Goal: Transaction & Acquisition: Download file/media

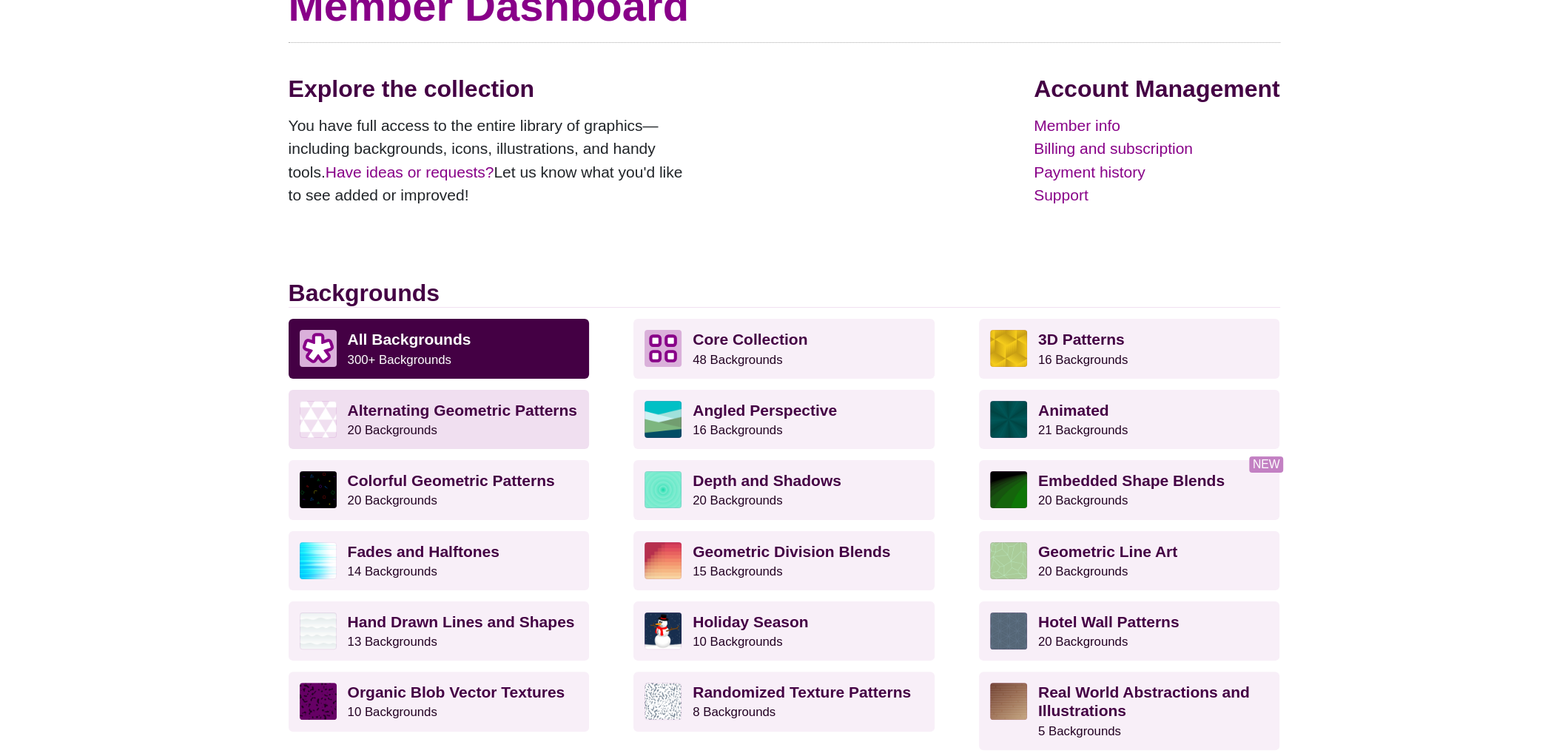
scroll to position [165, 0]
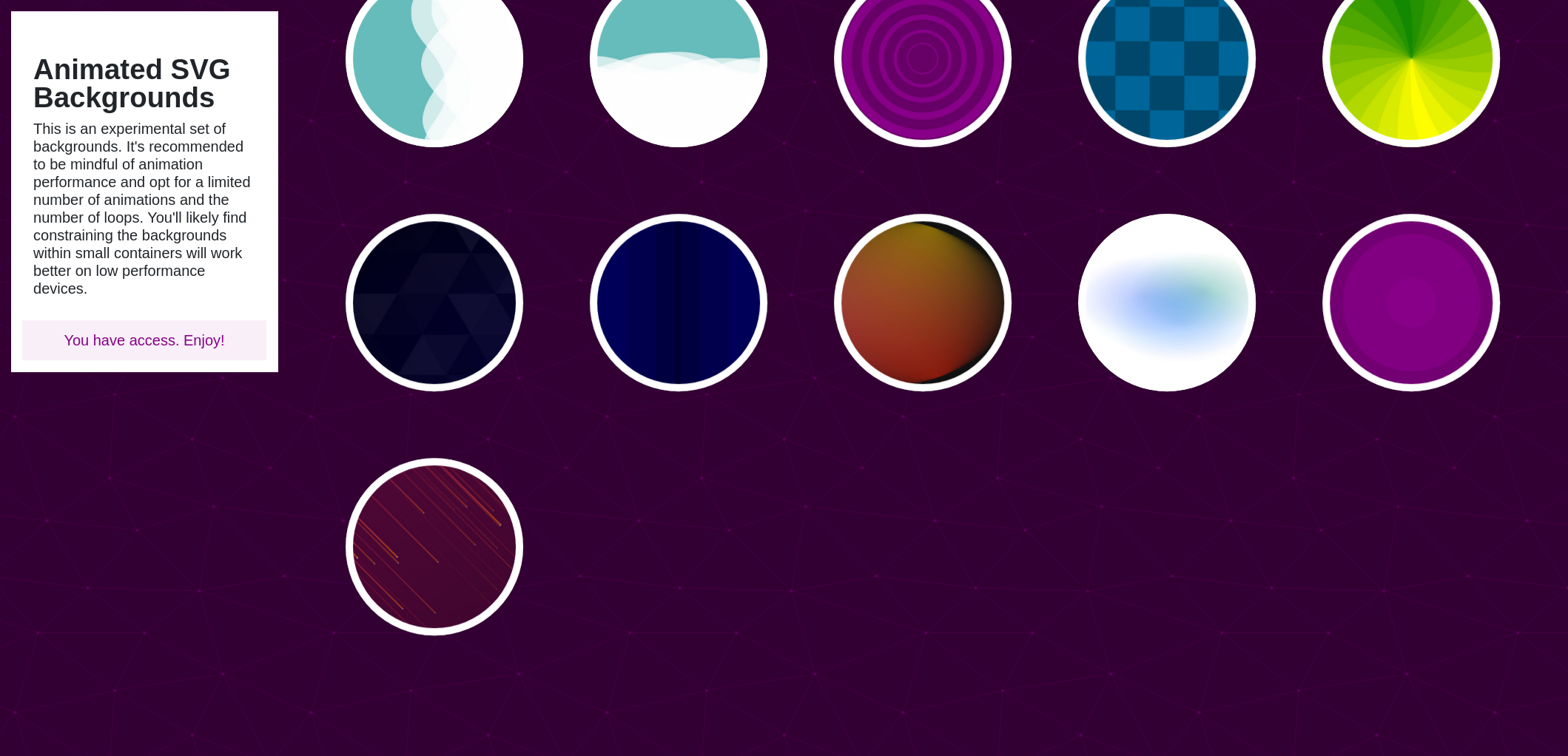
scroll to position [719, 0]
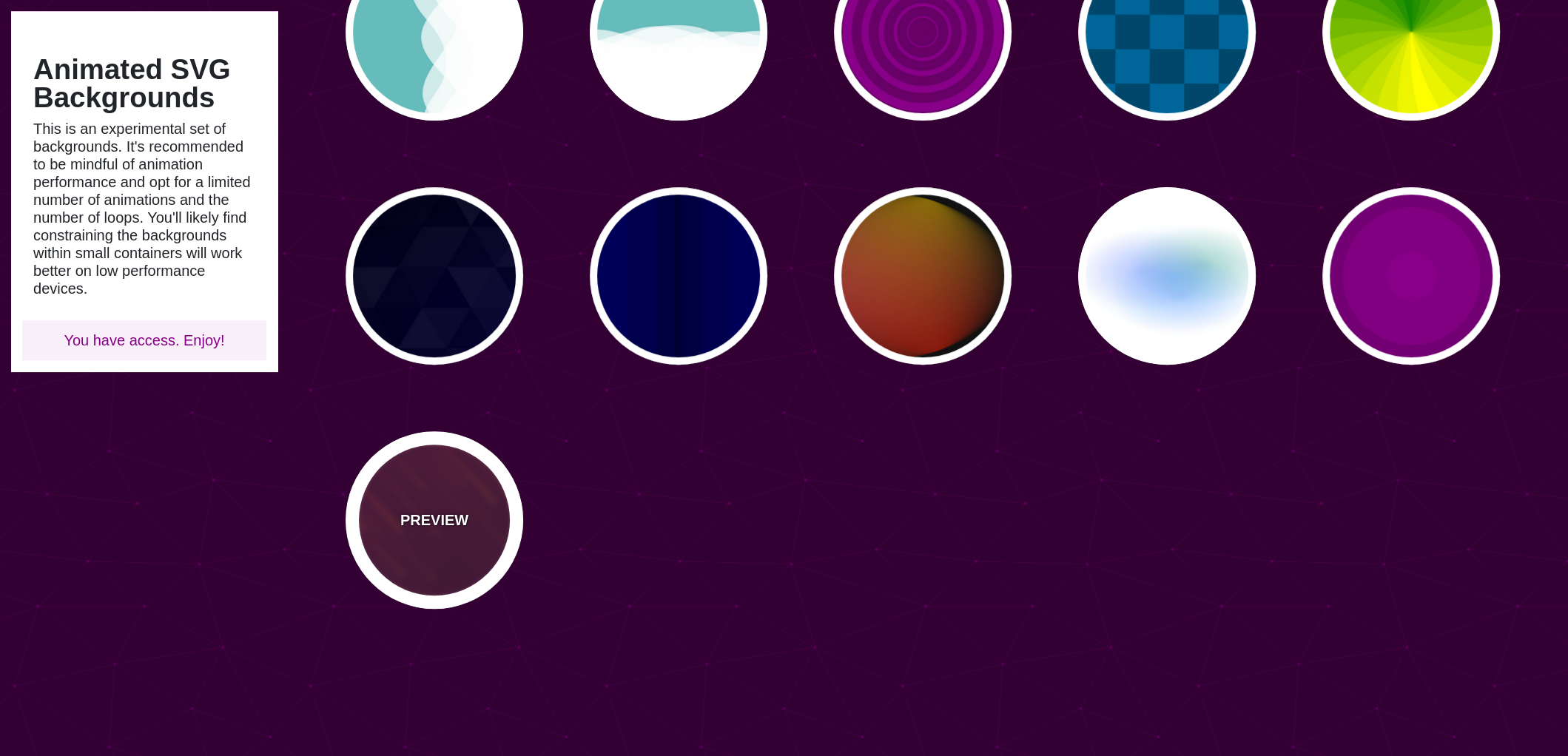
click at [509, 484] on div "PREVIEW" at bounding box center [433, 520] width 177 height 177
type input "#220022"
type input "#FF7700"
type input "10"
type input "999"
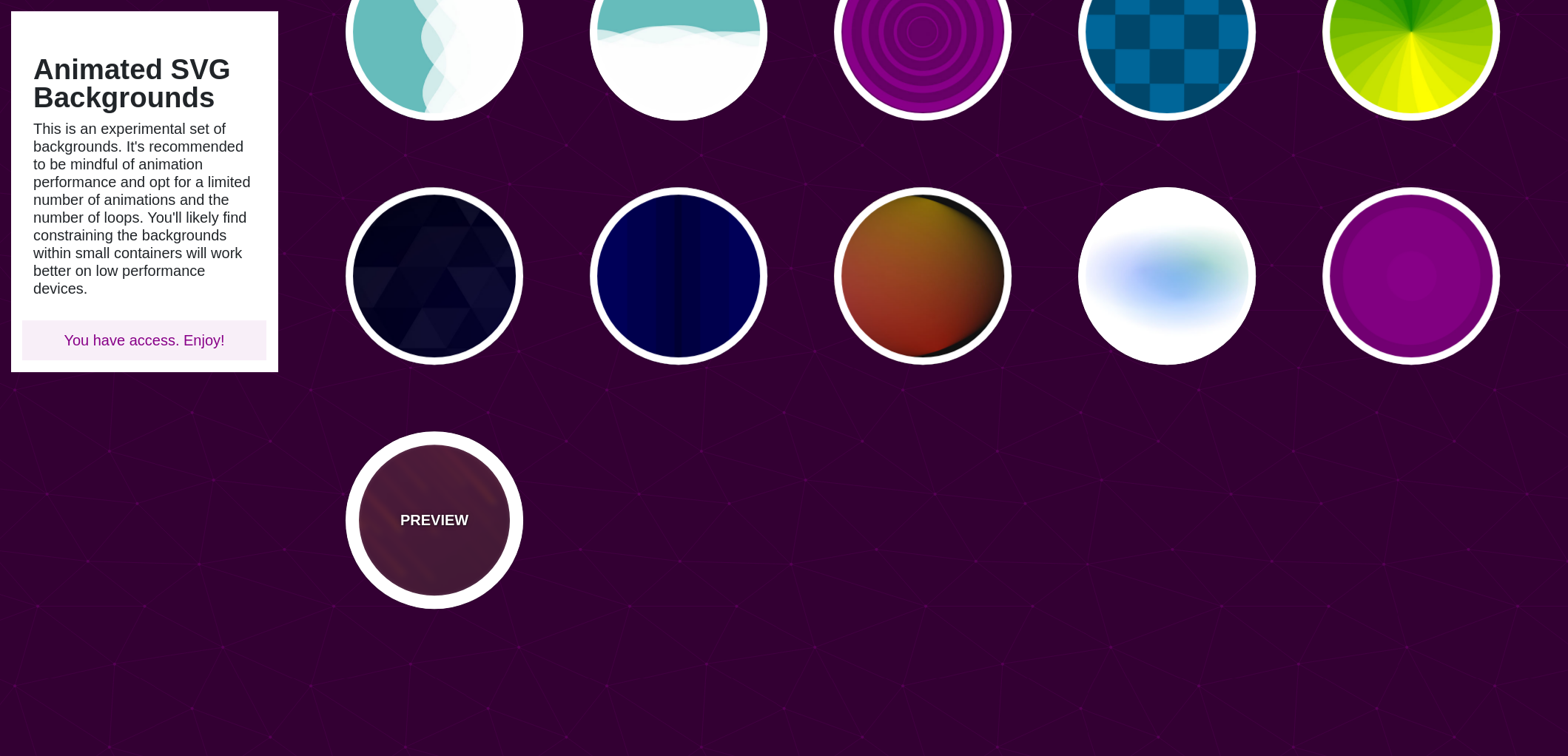
type input "3"
type input "1.5"
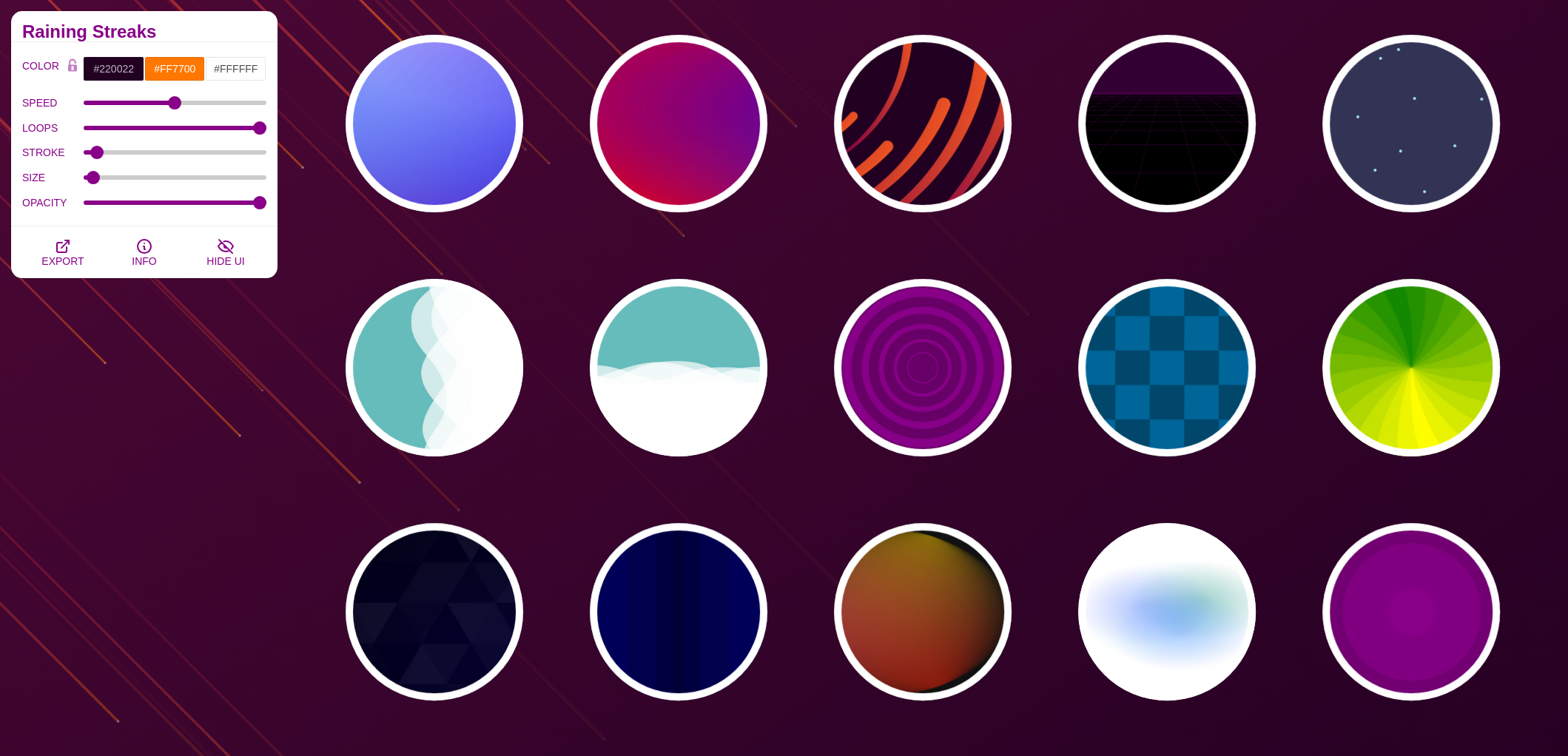
scroll to position [333, 0]
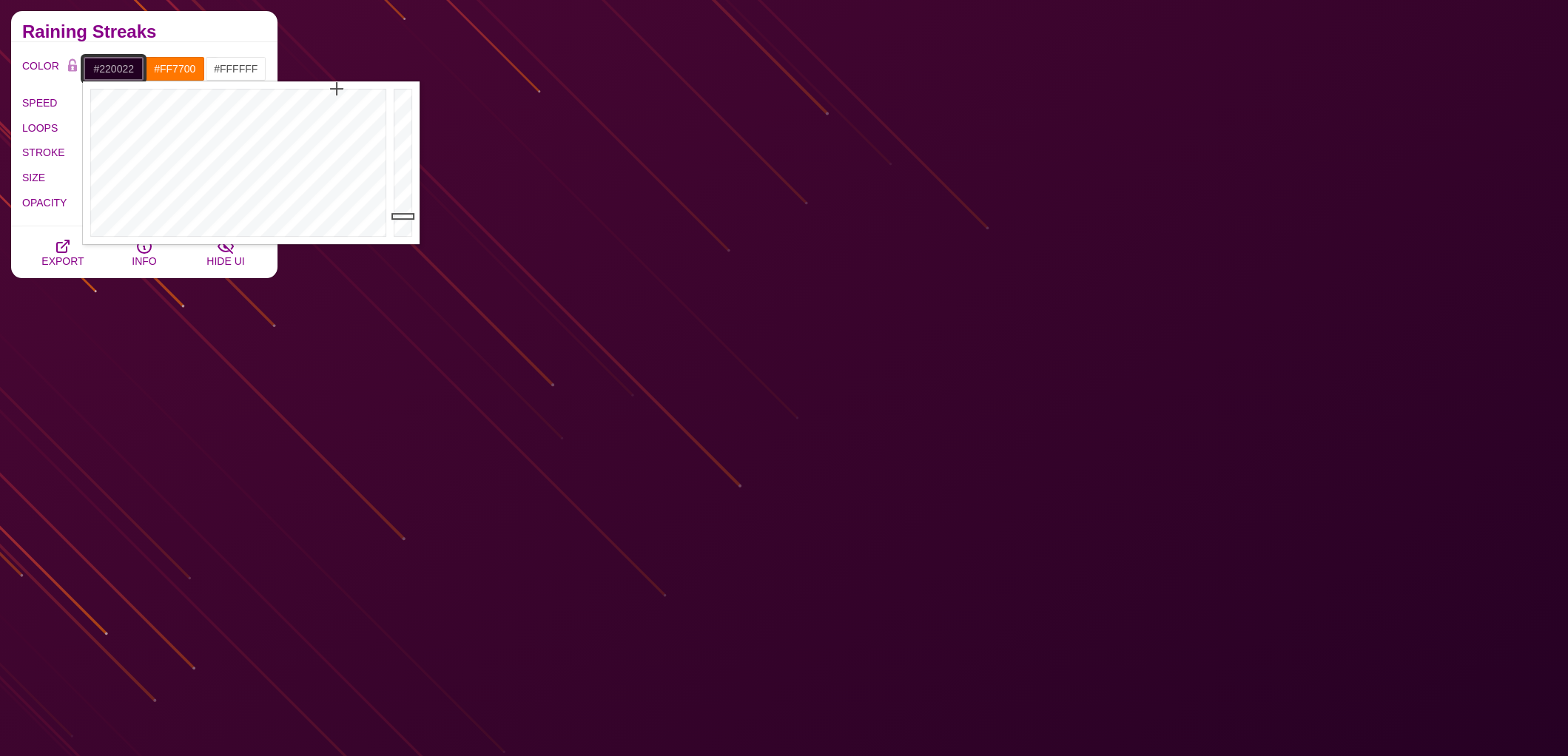
click at [119, 71] on input "#220022" at bounding box center [114, 68] width 62 height 25
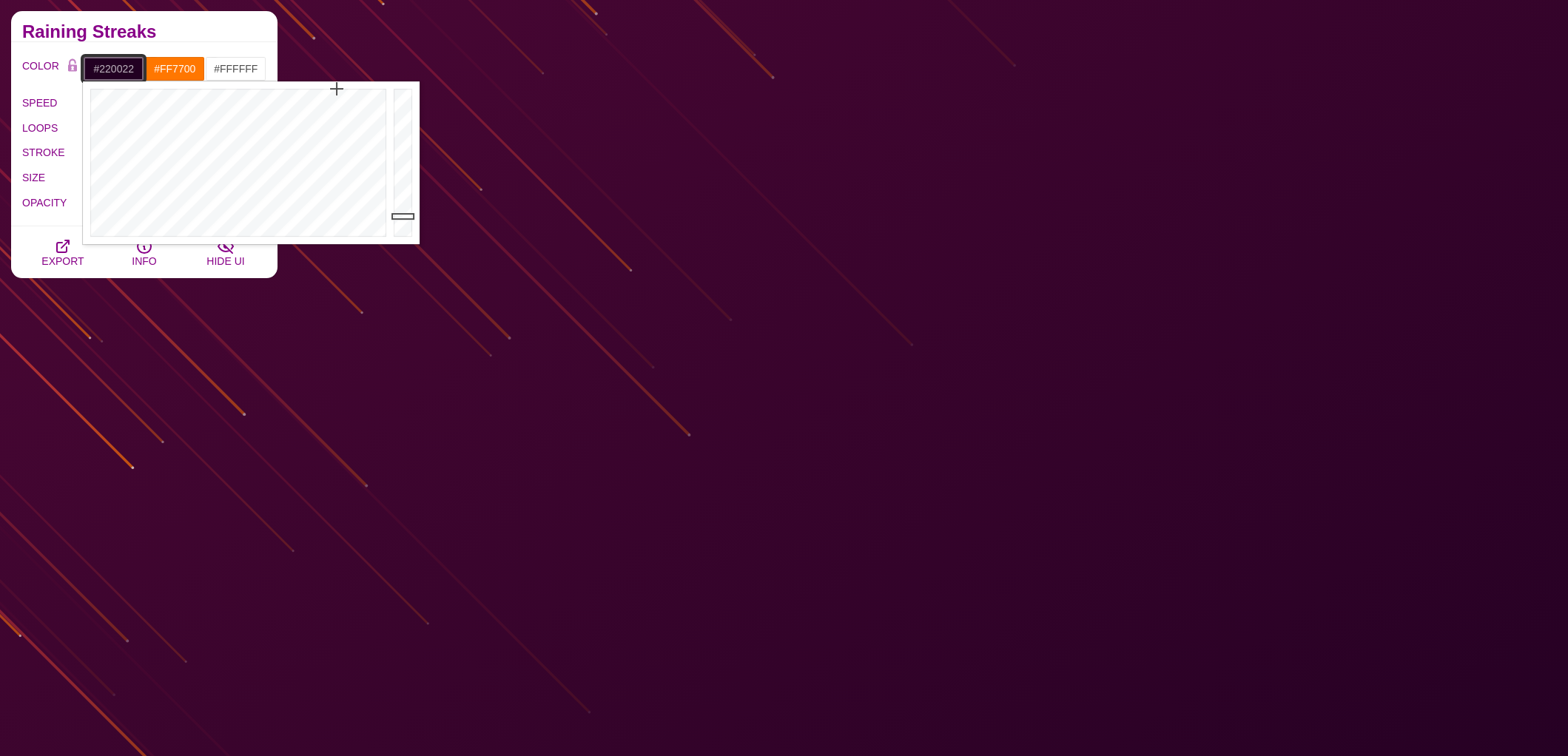
click at [119, 71] on input "#220022" at bounding box center [114, 68] width 62 height 25
type input "#FFFFFF"
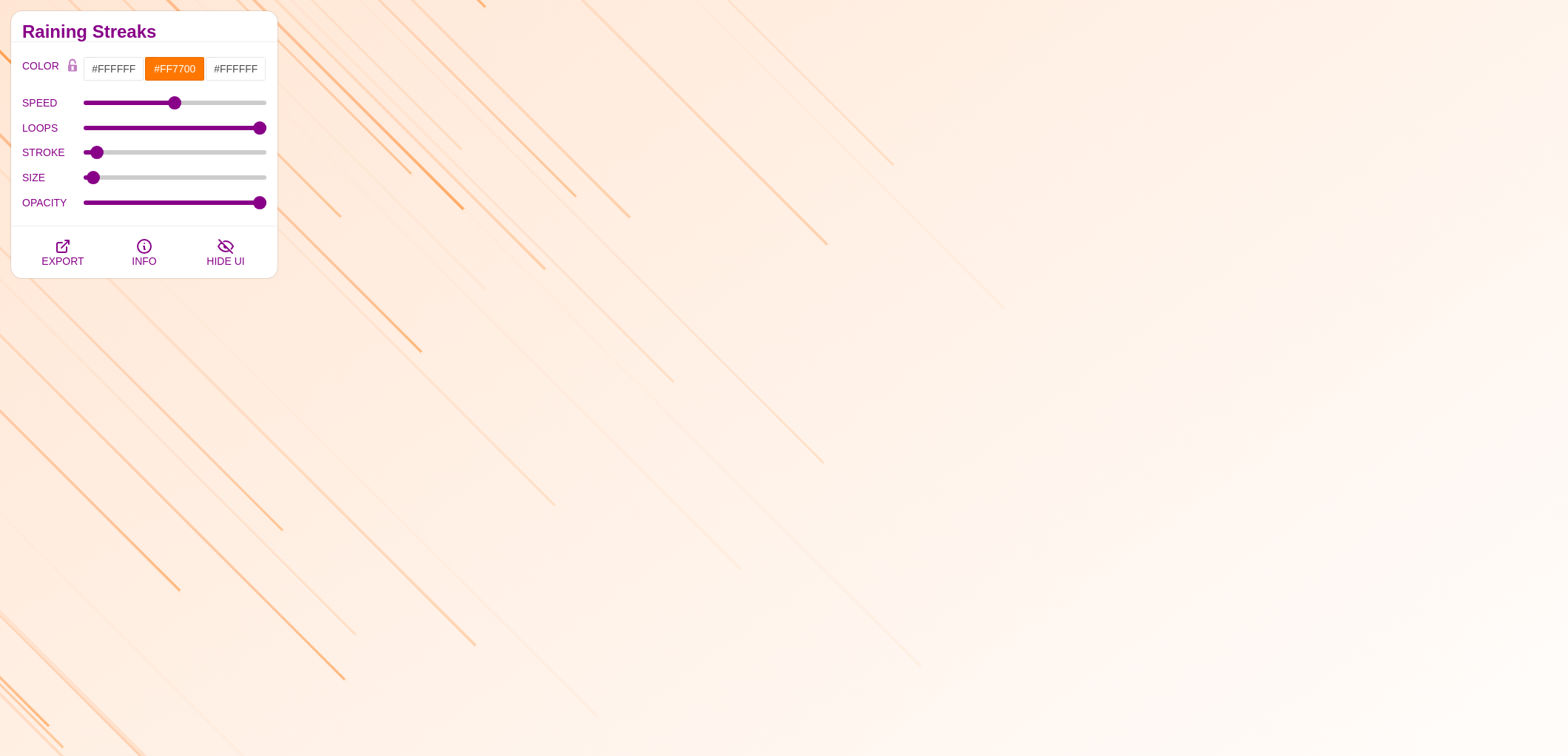
click at [183, 81] on div "COLOR #FFFFFF #FF7700 #FFFFFF #444444 #555555 #666666 #777777 #888888 #999999 B…" at bounding box center [144, 135] width 244 height 158
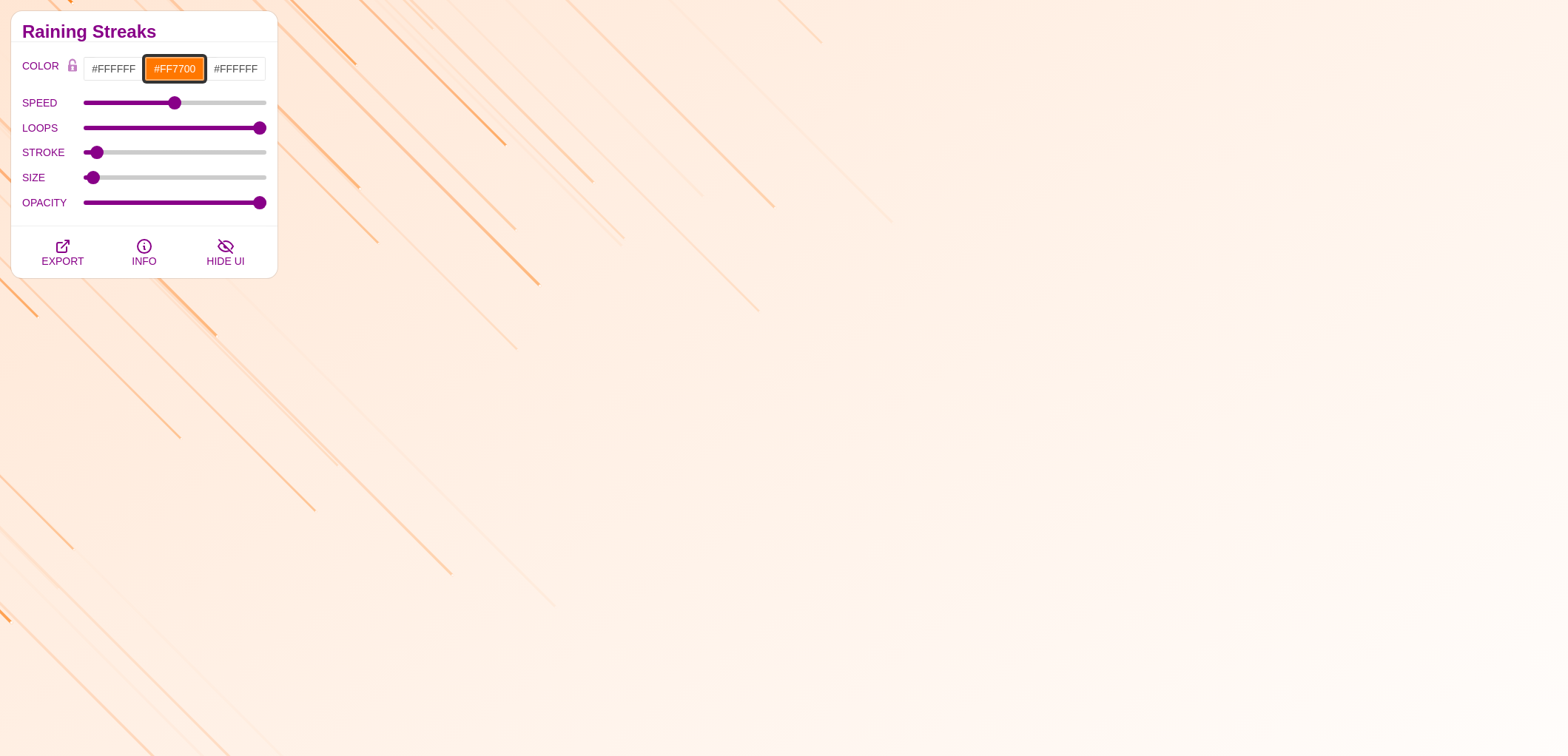
click at [183, 73] on input "#FF7700" at bounding box center [175, 68] width 62 height 25
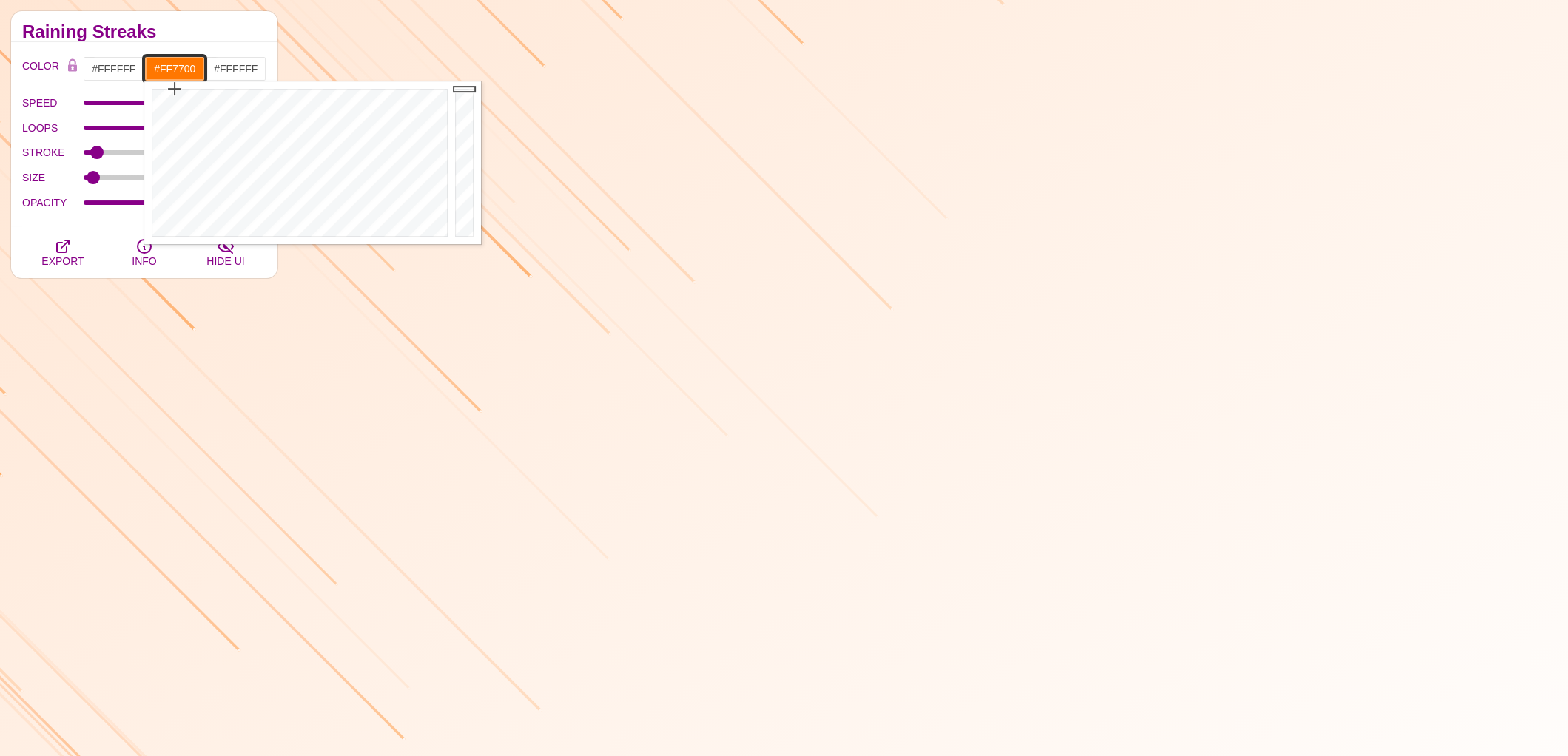
click at [168, 69] on input "#FF7700" at bounding box center [175, 68] width 62 height 25
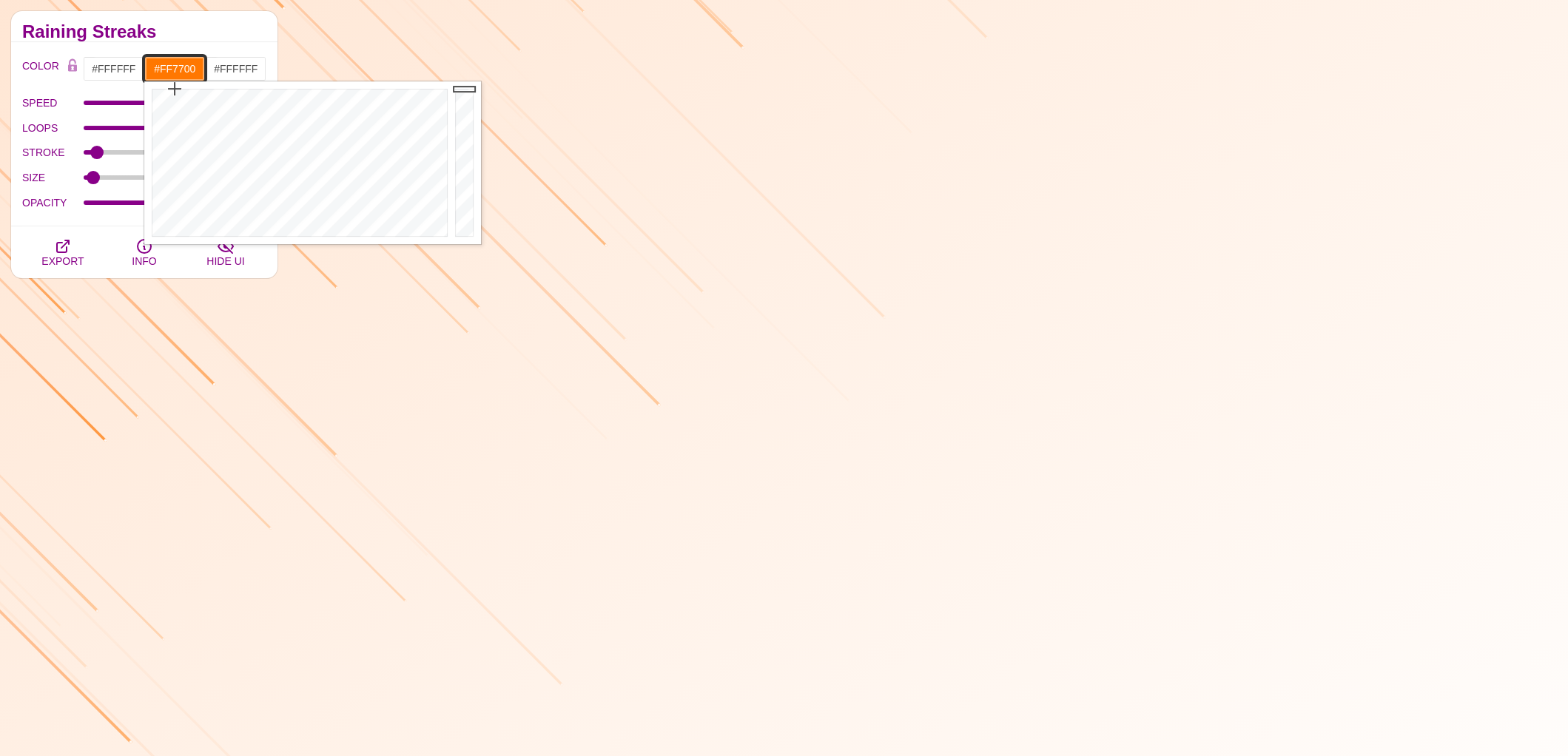
paste input "#389fd6"
type input "#389FD6"
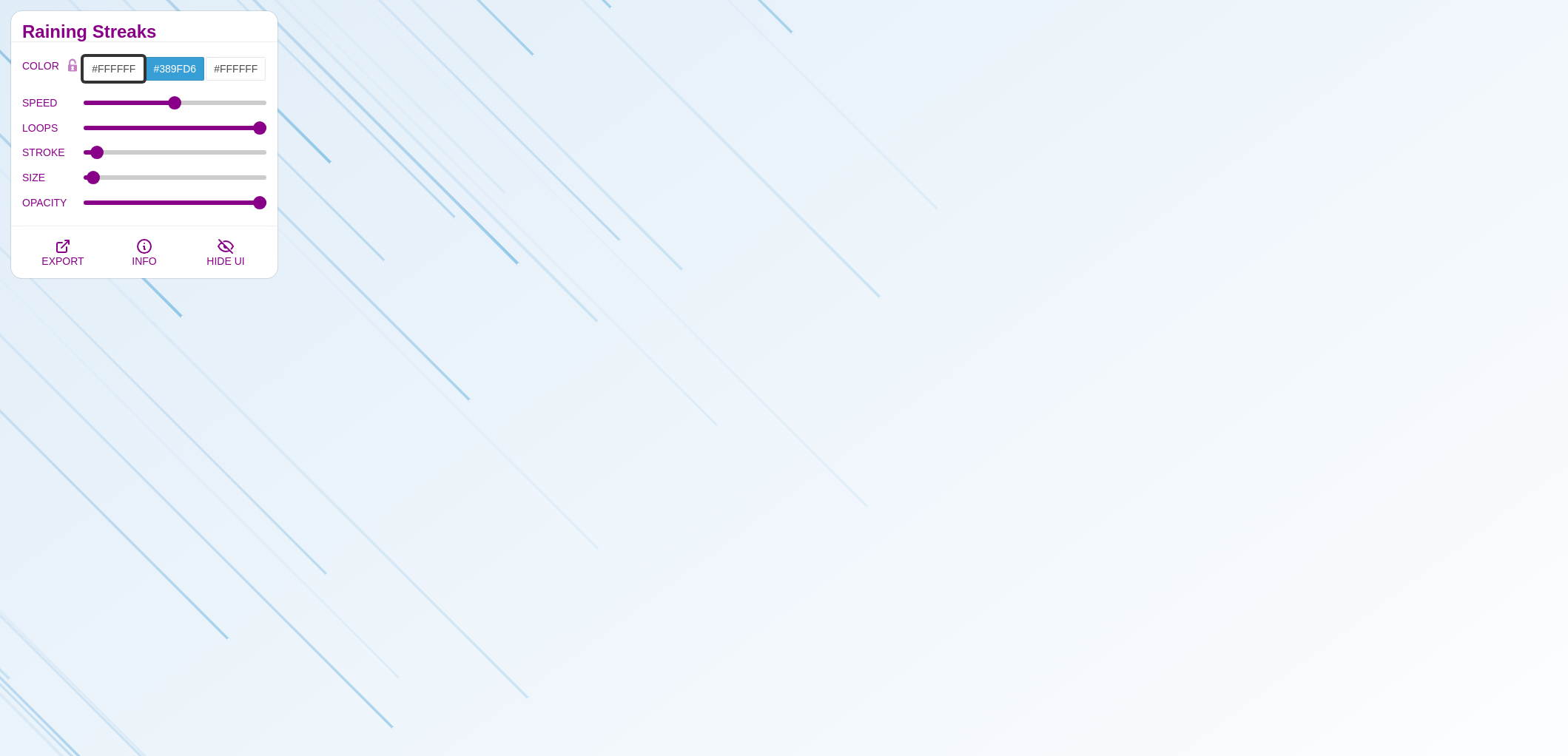
click at [126, 73] on input "#FFFFFF" at bounding box center [114, 68] width 62 height 25
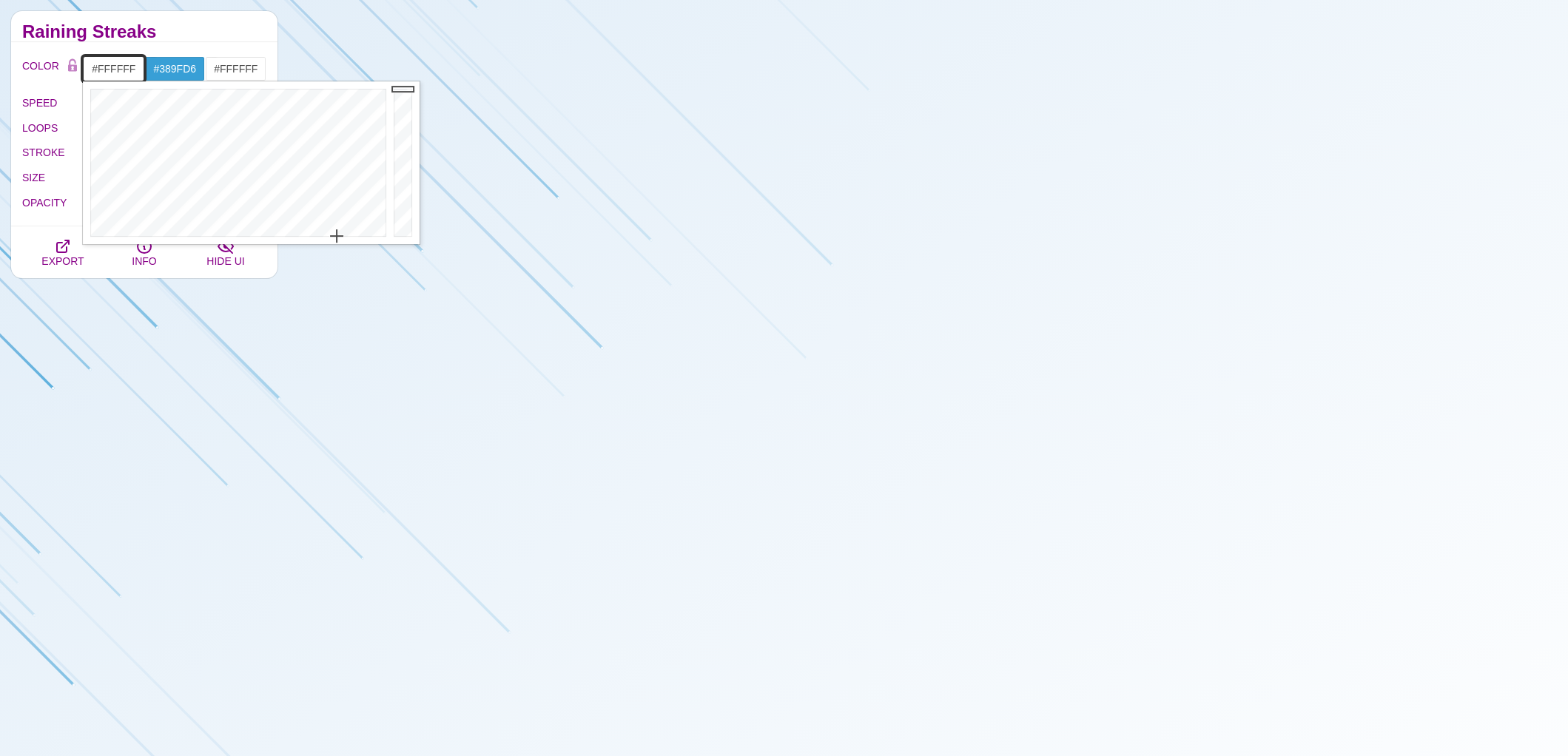
click at [126, 73] on input "#FFFFFF" at bounding box center [114, 68] width 62 height 25
paste input "#26235d"
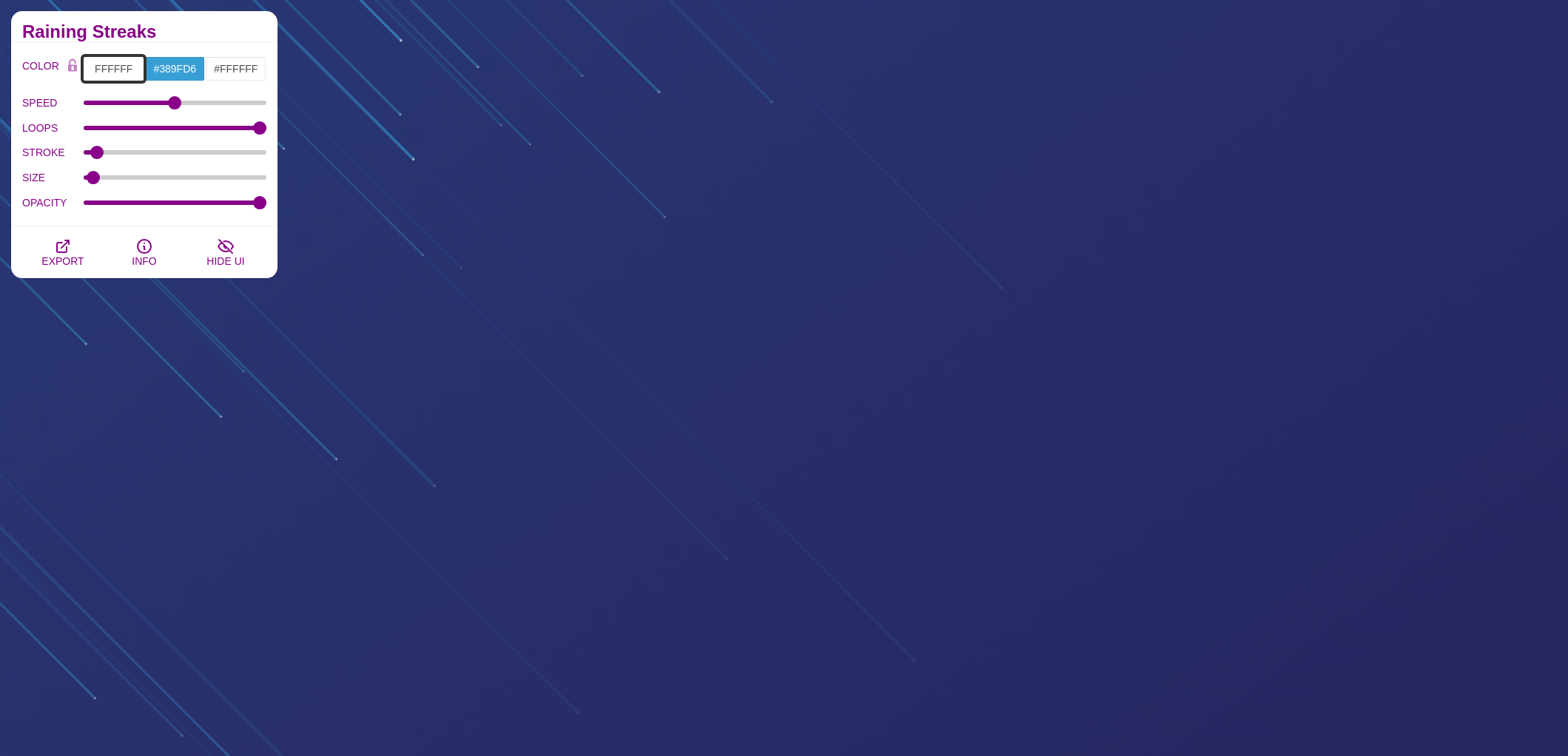
type input "#FFFFFF"
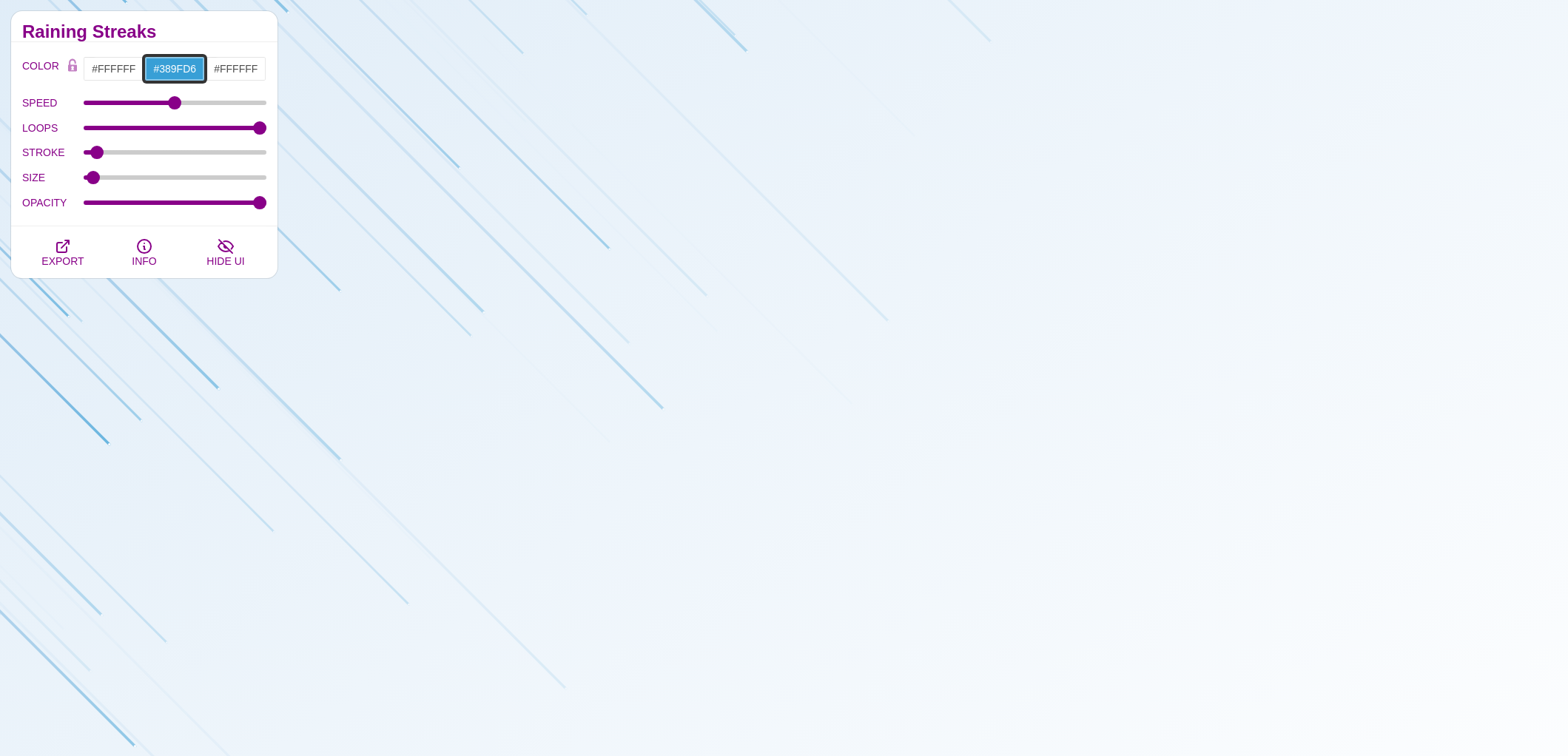
click at [176, 70] on input "#389FD6" at bounding box center [175, 68] width 62 height 25
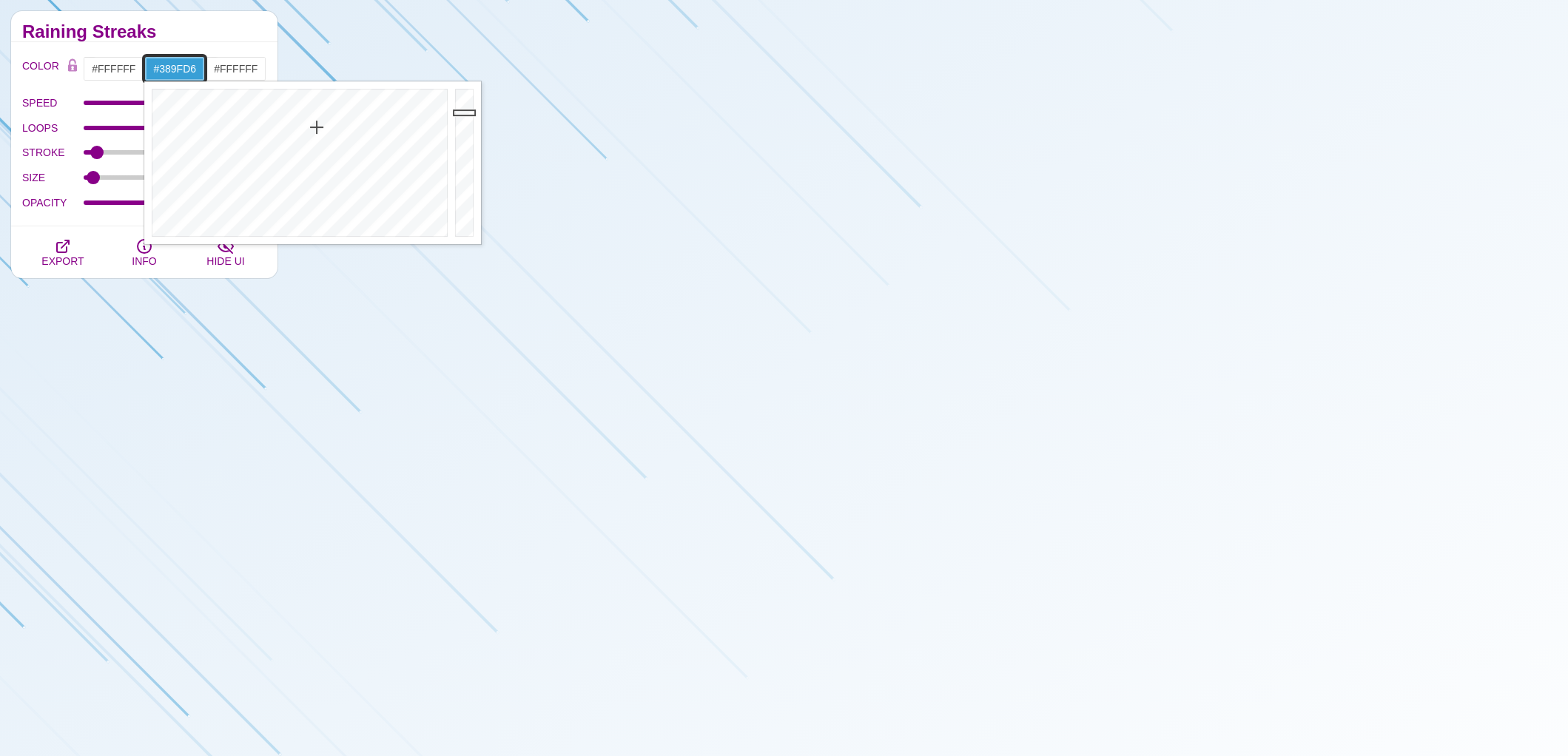
paste input "#26235d"
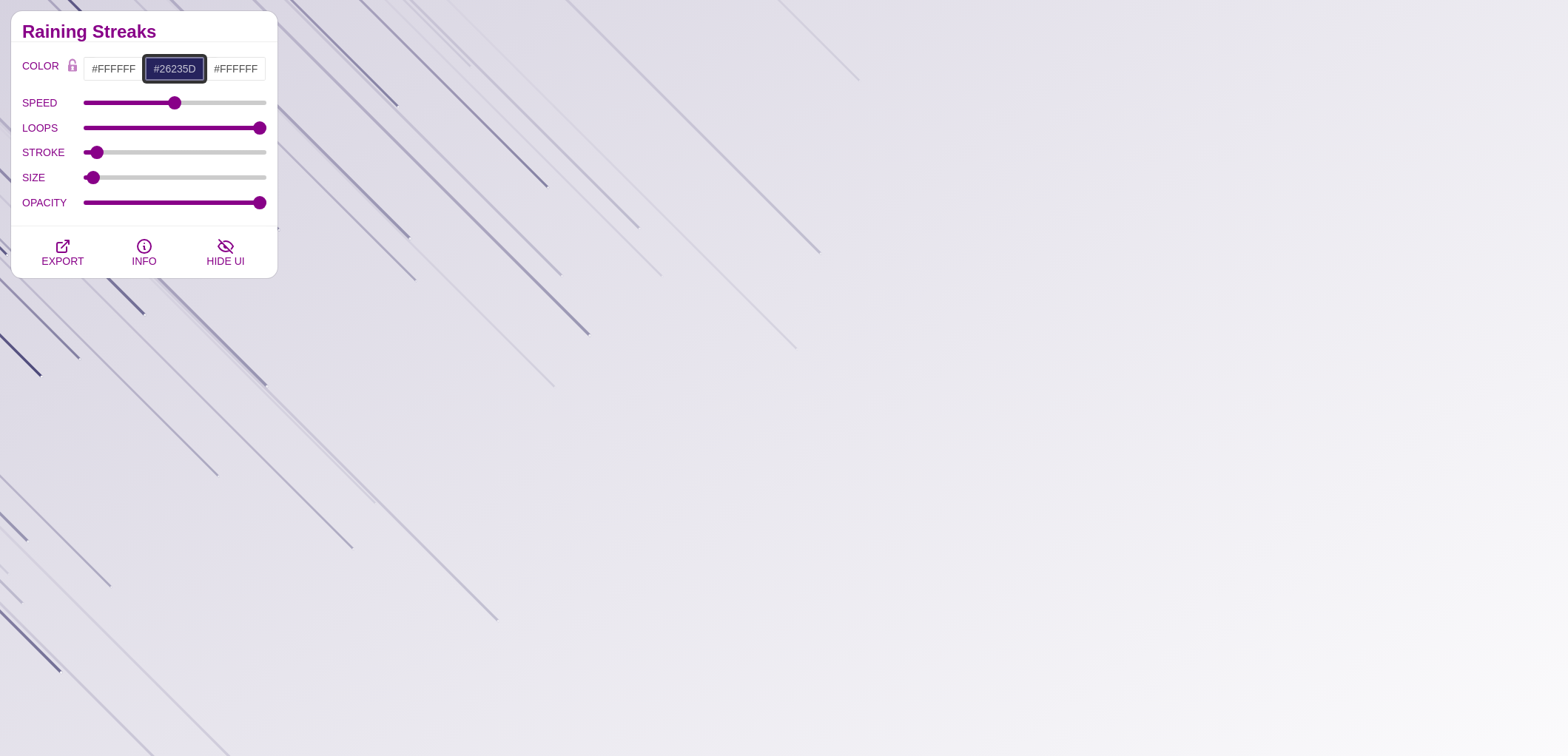
paste input "3a91dc"
type input "#3A91DC"
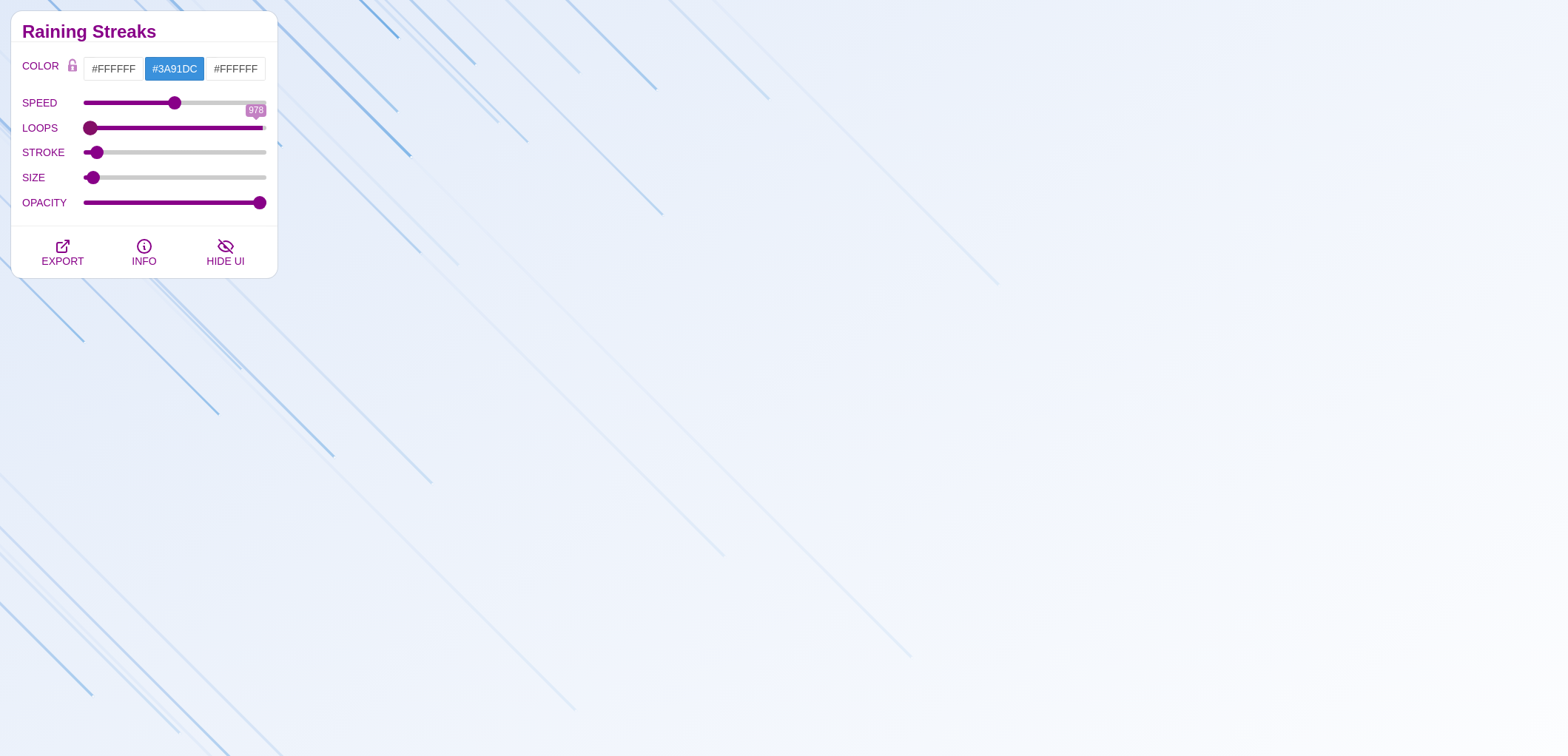
drag, startPoint x: 260, startPoint y: 122, endPoint x: 33, endPoint y: 122, distance: 227.0
type input "0"
click at [84, 125] on input "LOOPS" at bounding box center [176, 128] width 183 height 6
drag, startPoint x: 170, startPoint y: 101, endPoint x: 203, endPoint y: 101, distance: 33.0
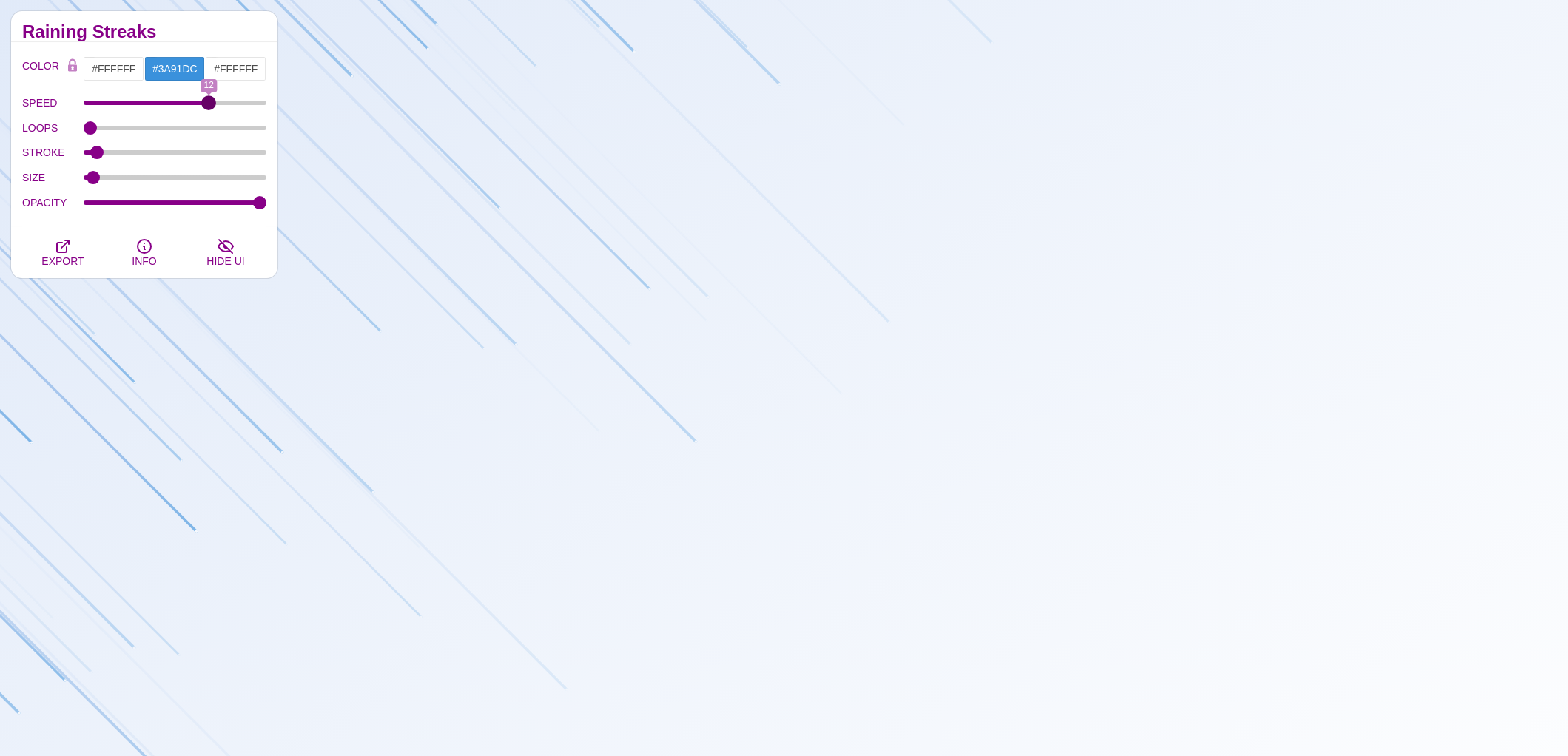
type input "12"
click at [203, 101] on input "SPEED" at bounding box center [176, 103] width 183 height 6
type input "1.8"
click at [92, 150] on input "STROKE" at bounding box center [176, 152] width 183 height 6
type input "1"
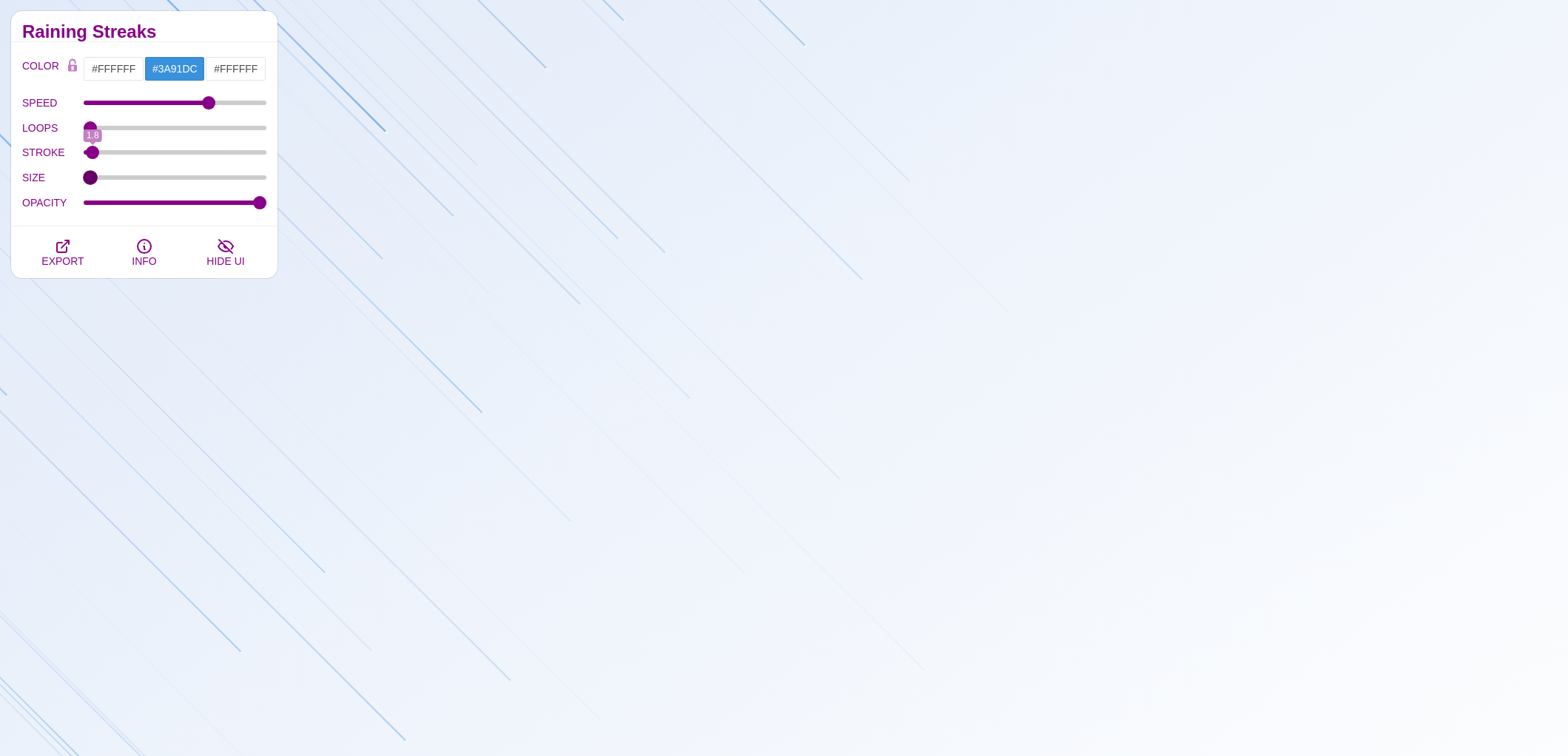
drag, startPoint x: 91, startPoint y: 174, endPoint x: 60, endPoint y: 174, distance: 31.0
click at [62, 174] on div "SIZE" at bounding box center [144, 177] width 244 height 25
type input "1"
drag, startPoint x: 261, startPoint y: 202, endPoint x: 296, endPoint y: 196, distance: 35.5
click at [267, 199] on input "OPACITY" at bounding box center [176, 202] width 183 height 6
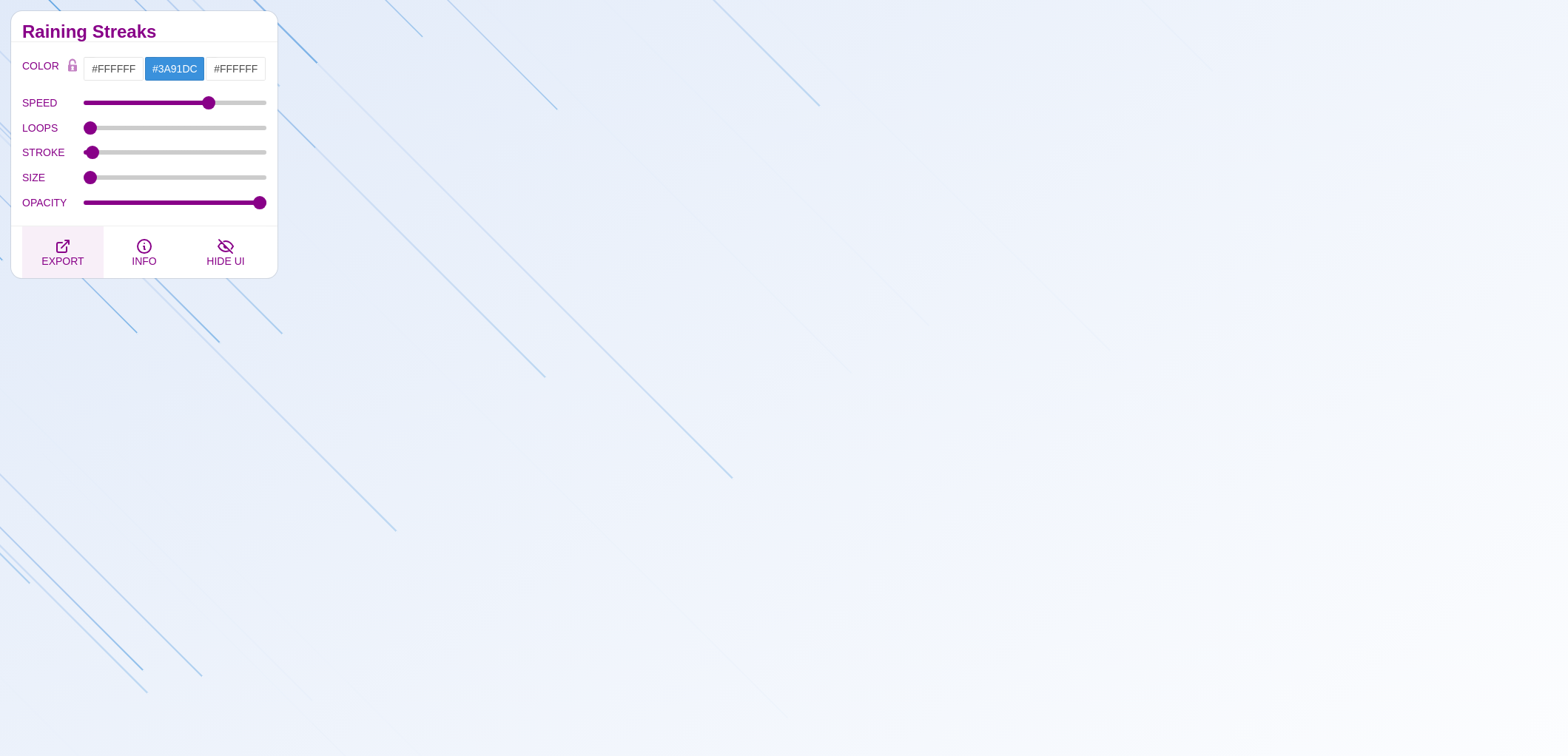
click at [69, 248] on icon "button" at bounding box center [63, 246] width 18 height 18
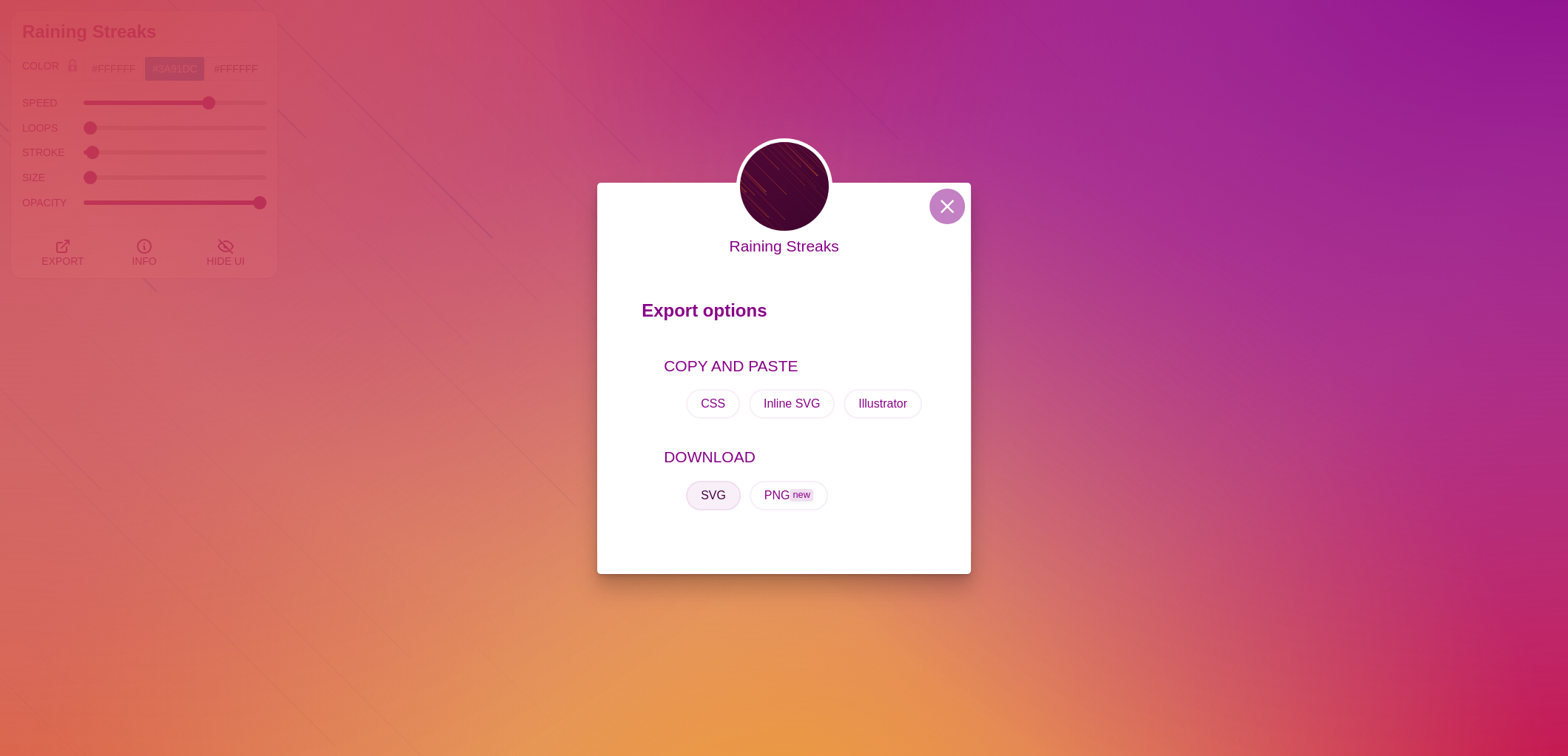
click at [712, 488] on button "SVG" at bounding box center [713, 496] width 55 height 30
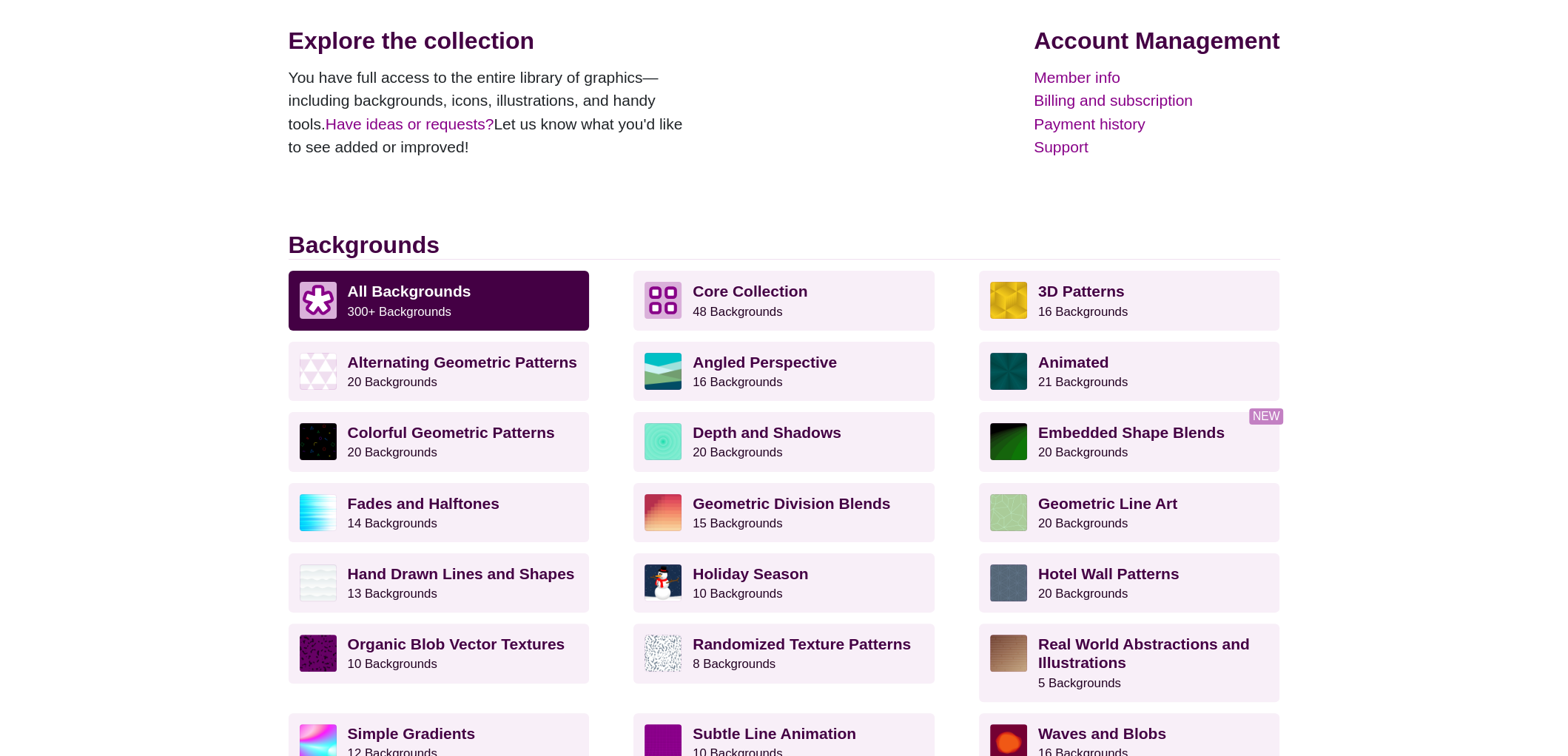
scroll to position [226, 0]
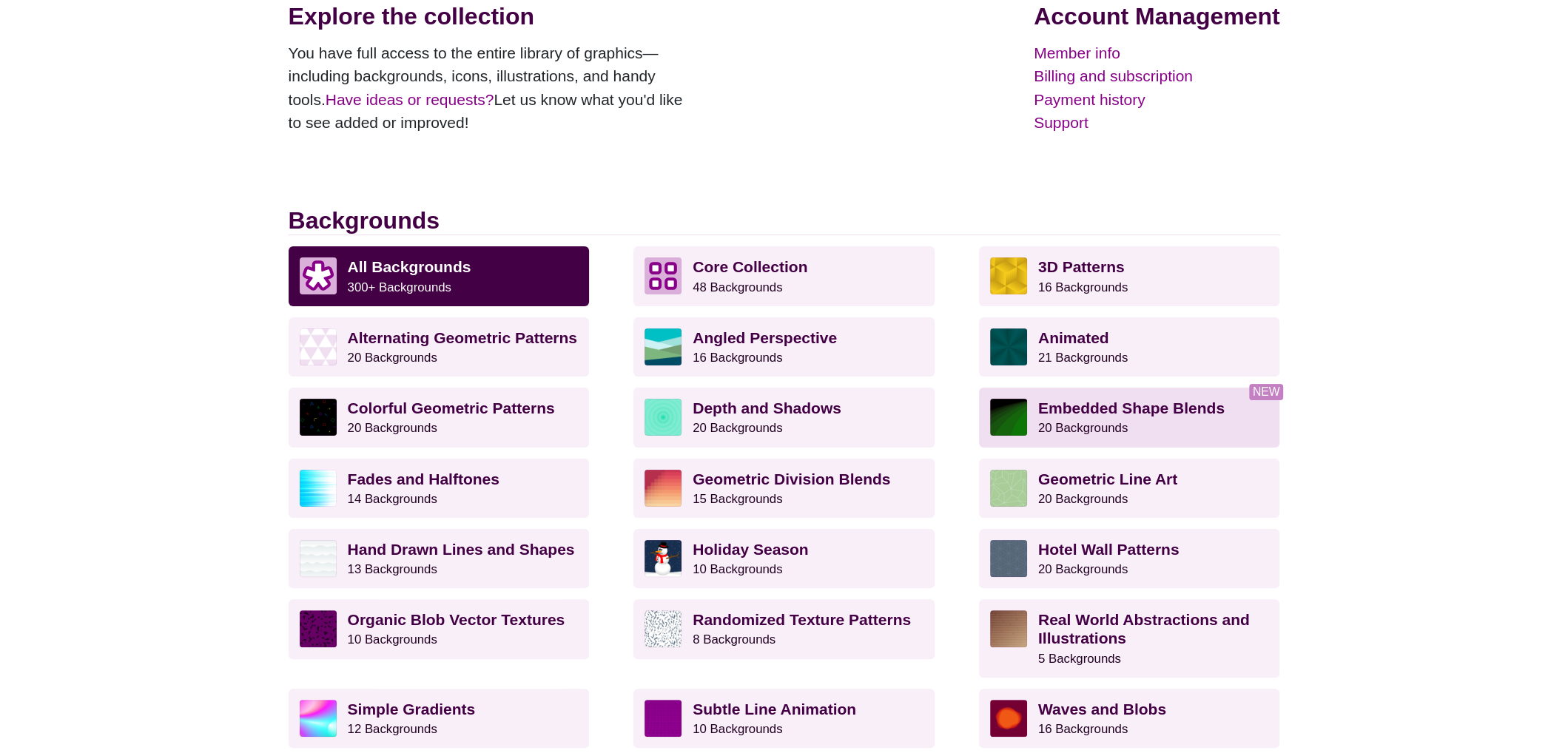
click at [1148, 441] on link "Embedded Shape Blends 20 Backgrounds" at bounding box center [1130, 417] width 301 height 59
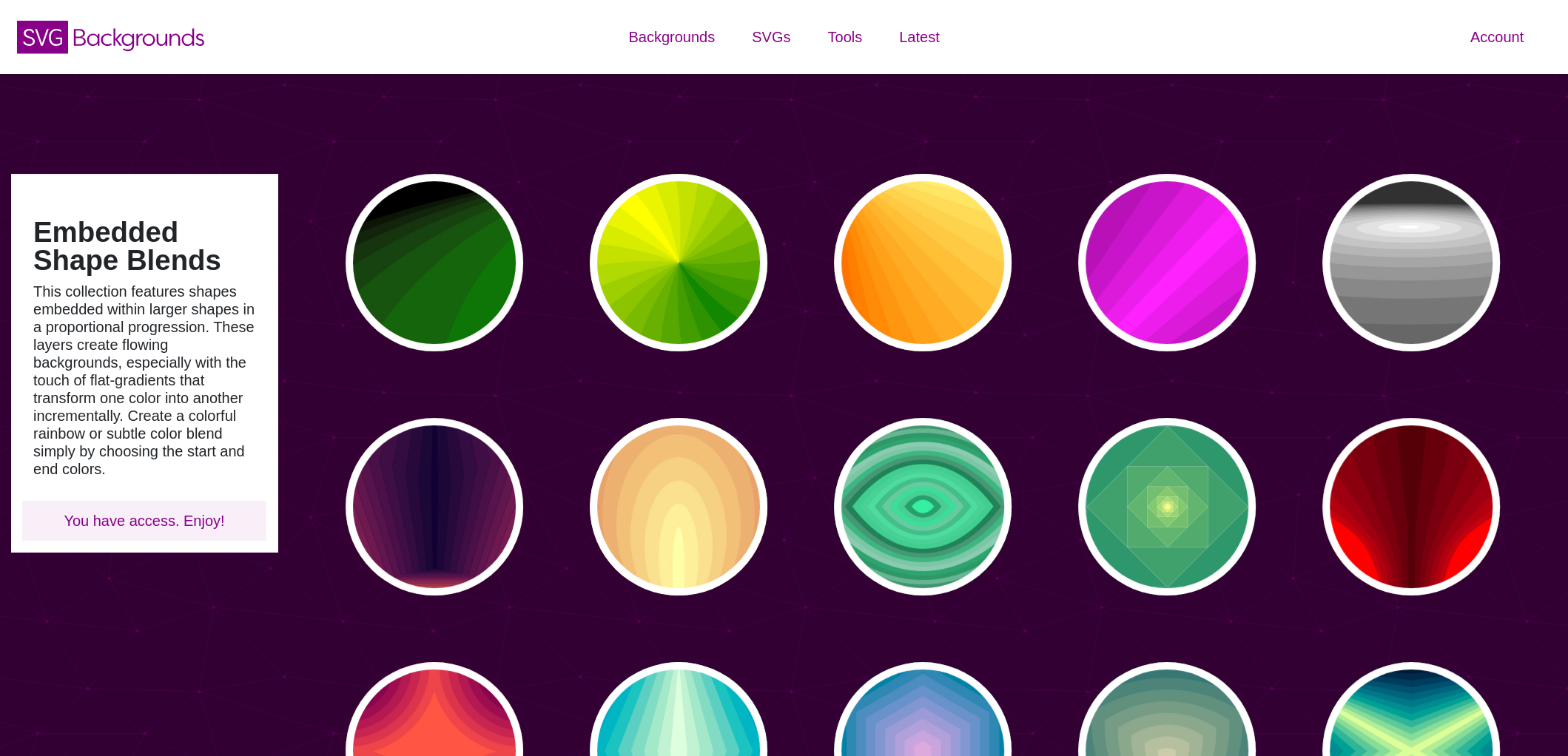
type input "#450057"
type input "#FFFFFF"
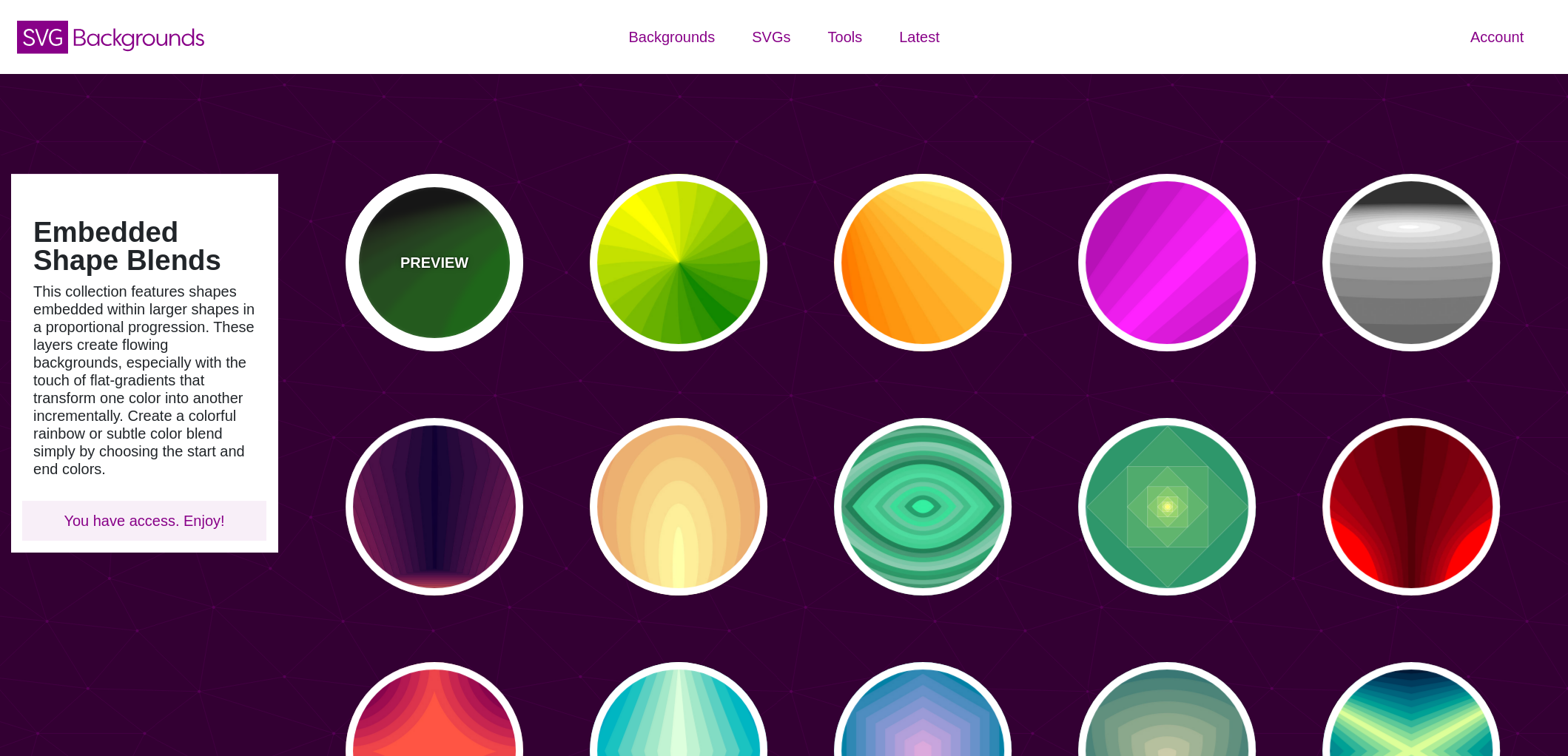
click at [404, 309] on div "PREVIEW" at bounding box center [433, 262] width 177 height 177
type input "#000000"
type input "#008800"
type input "0"
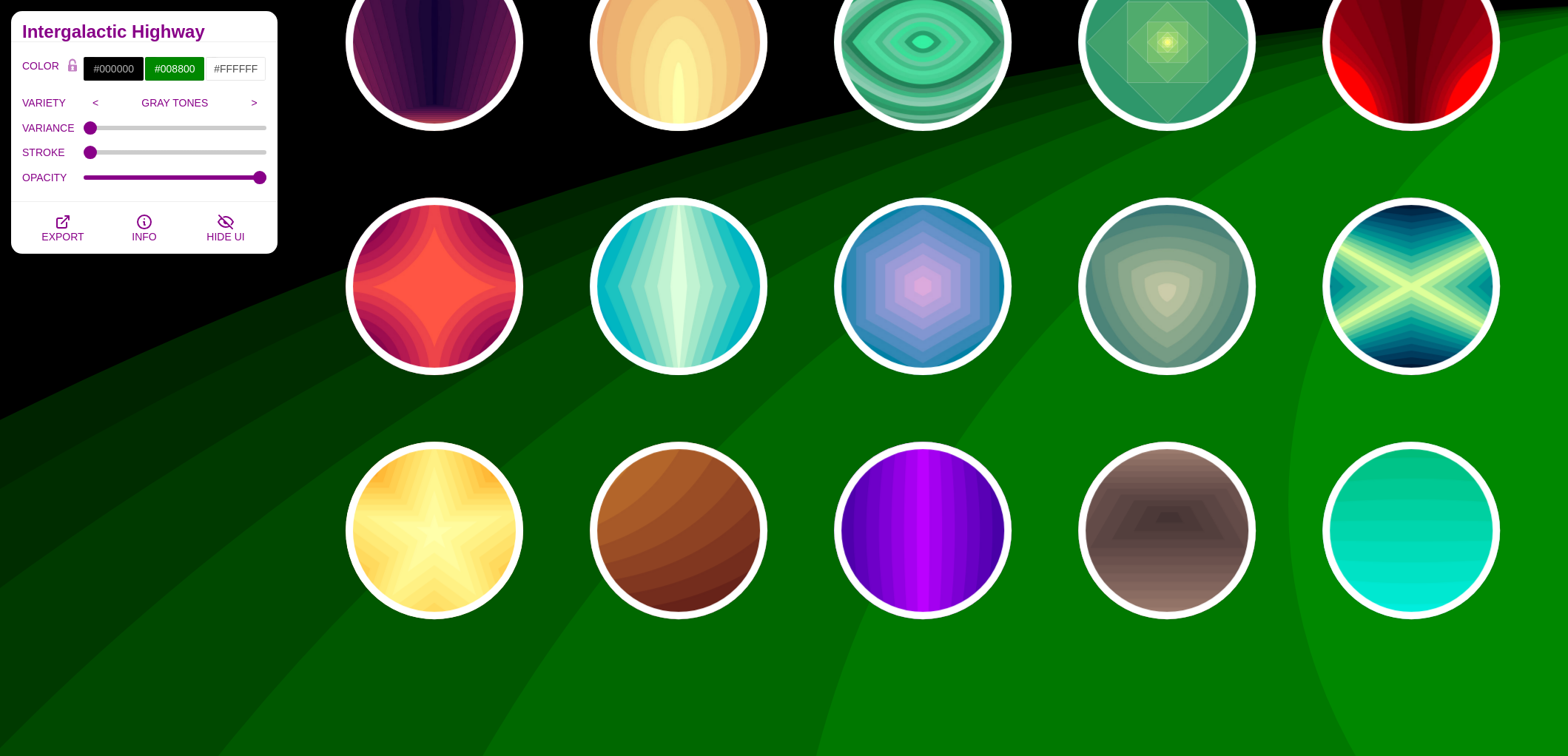
scroll to position [559, 0]
